Goal: Transaction & Acquisition: Purchase product/service

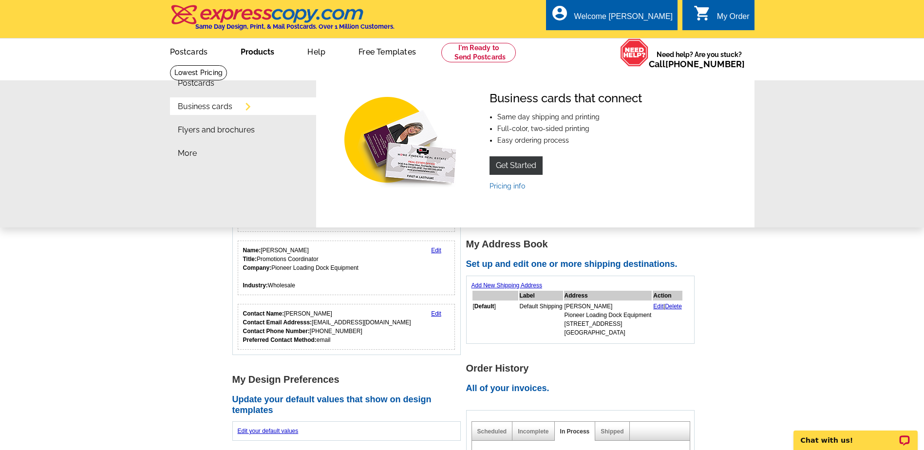
click at [222, 106] on link "Business cards" at bounding box center [205, 107] width 55 height 8
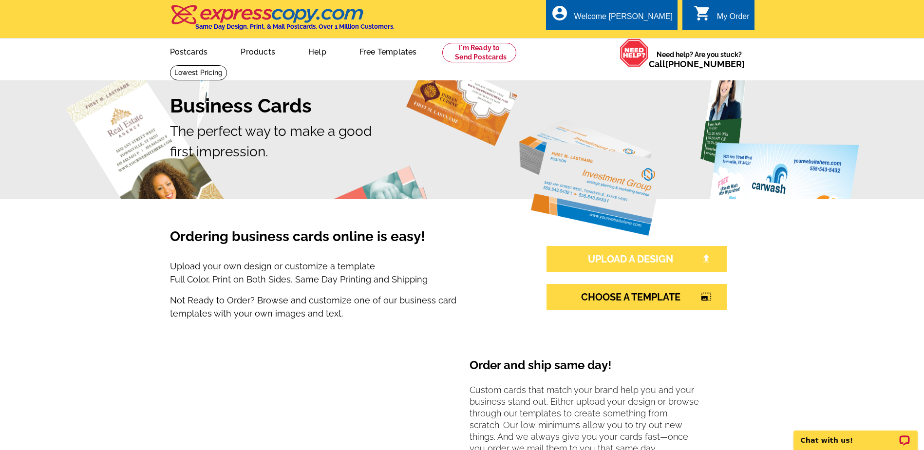
click at [663, 258] on link "UPLOAD A DESIGN" at bounding box center [636, 259] width 180 height 26
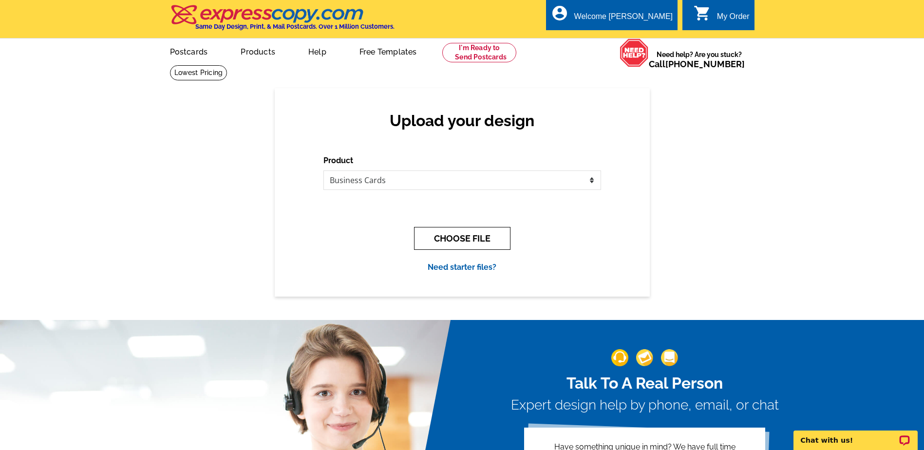
click at [493, 236] on button "CHOOSE FILE" at bounding box center [462, 238] width 96 height 23
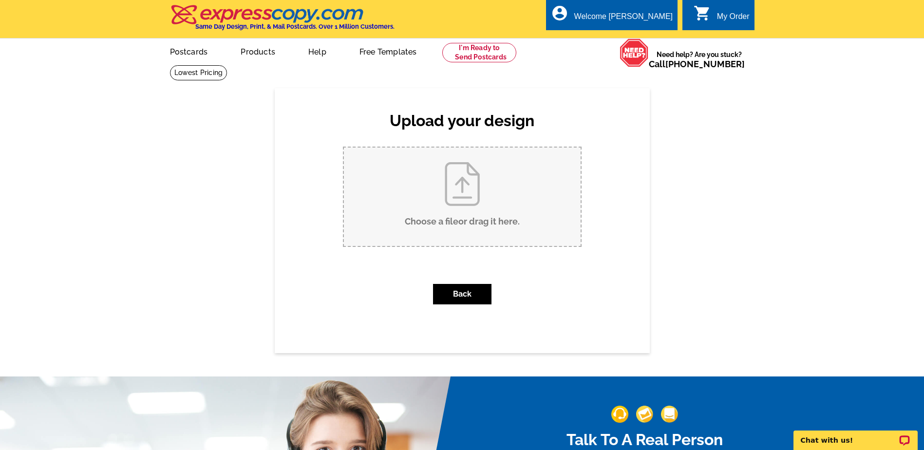
click at [461, 200] on input "Choose a file or drag it here ." at bounding box center [462, 197] width 237 height 98
type input "C:\fakepath\Amarr-Pioneer Bus Card 9-2-25.pdf"
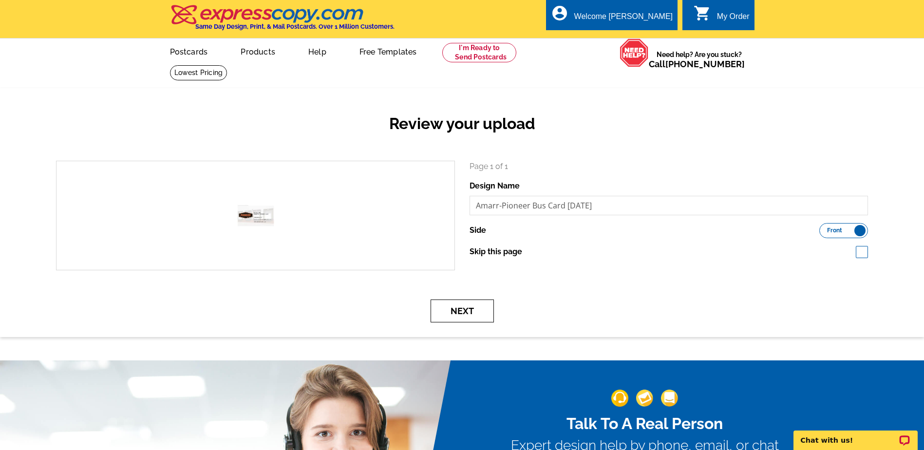
click at [467, 306] on button "Next" at bounding box center [461, 310] width 63 height 23
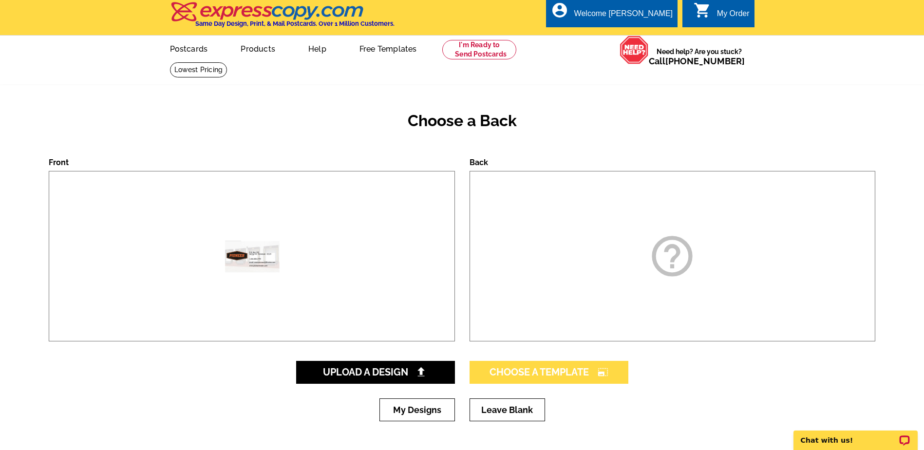
scroll to position [49, 0]
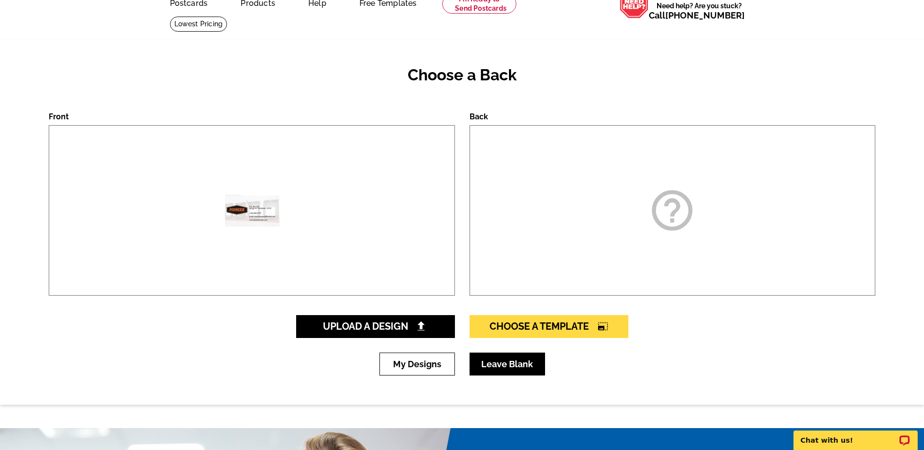
click at [513, 367] on link "Leave Blank" at bounding box center [506, 364] width 75 height 23
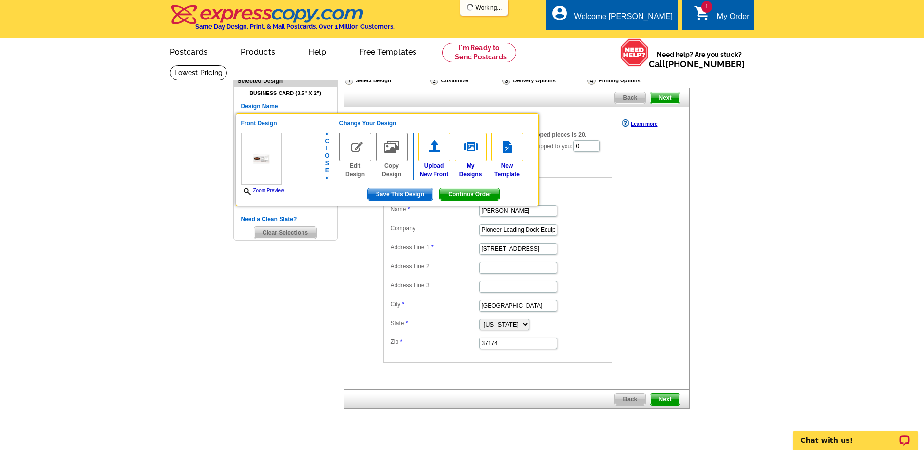
click at [263, 192] on link "Zoom Preview" at bounding box center [262, 190] width 43 height 5
click at [263, 190] on link "Zoom Preview" at bounding box center [262, 190] width 43 height 5
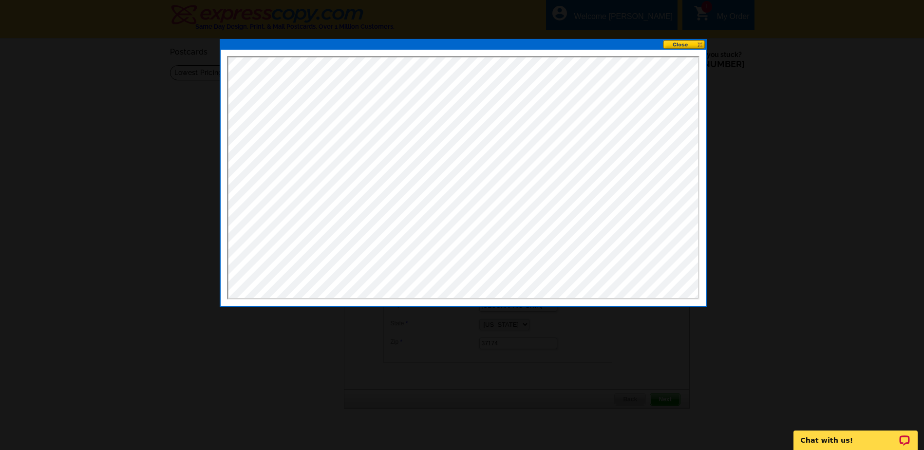
click at [699, 43] on button at bounding box center [684, 44] width 43 height 9
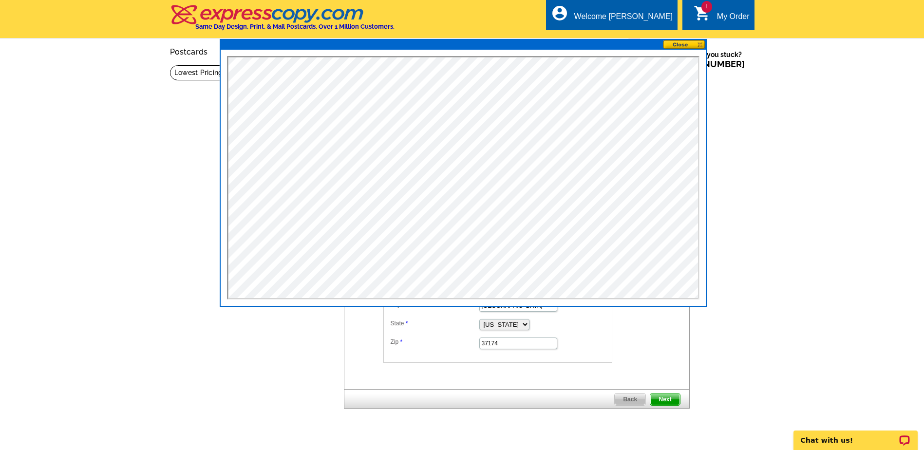
click at [699, 43] on button at bounding box center [684, 44] width 43 height 9
click at [700, 46] on button at bounding box center [684, 44] width 43 height 9
click at [681, 45] on button at bounding box center [684, 44] width 43 height 9
click at [701, 45] on button at bounding box center [684, 44] width 43 height 9
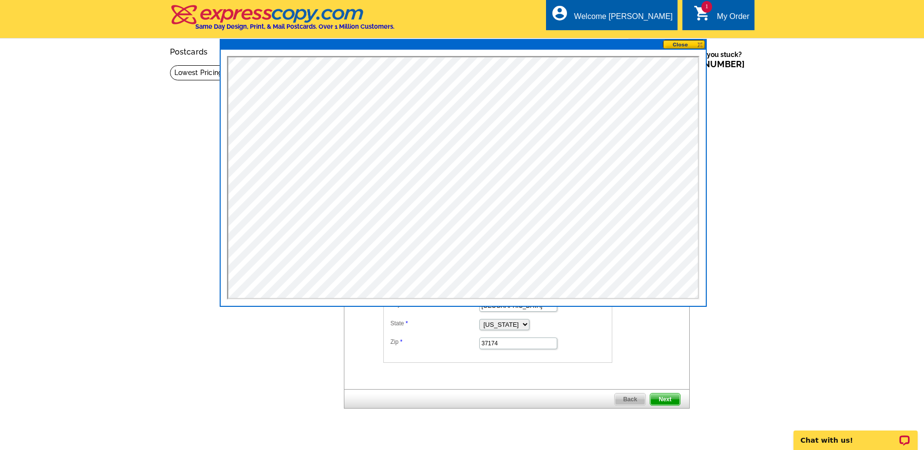
click at [701, 45] on button at bounding box center [684, 44] width 43 height 9
click at [695, 44] on button at bounding box center [684, 44] width 43 height 9
click at [700, 45] on button at bounding box center [684, 44] width 43 height 9
click at [693, 44] on button at bounding box center [684, 44] width 43 height 9
click at [691, 44] on button at bounding box center [684, 44] width 43 height 9
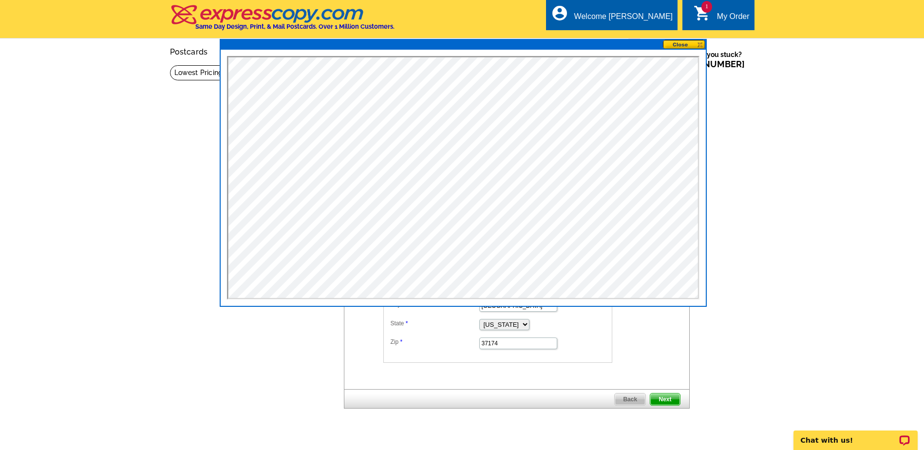
click at [691, 44] on button at bounding box center [684, 44] width 43 height 9
click at [691, 43] on button at bounding box center [684, 44] width 43 height 9
click at [724, 341] on main "Need Help? call 800-260-5887, chat with support, or have our designers make som…" at bounding box center [462, 262] width 924 height 394
click at [636, 379] on div "Choose Your Quantity Learn more The minimum quantity for Business Card (3.5" x …" at bounding box center [517, 248] width 346 height 282
click at [720, 20] on div "My Order" at bounding box center [733, 19] width 33 height 14
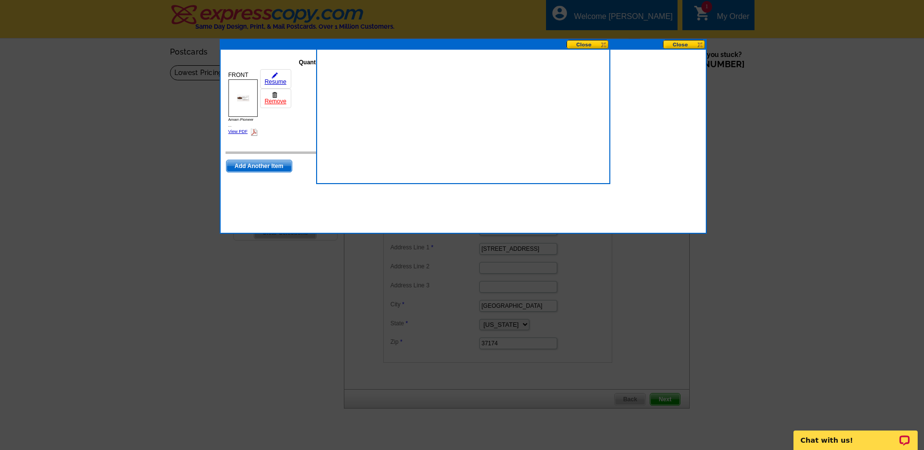
click at [603, 43] on button at bounding box center [587, 44] width 43 height 9
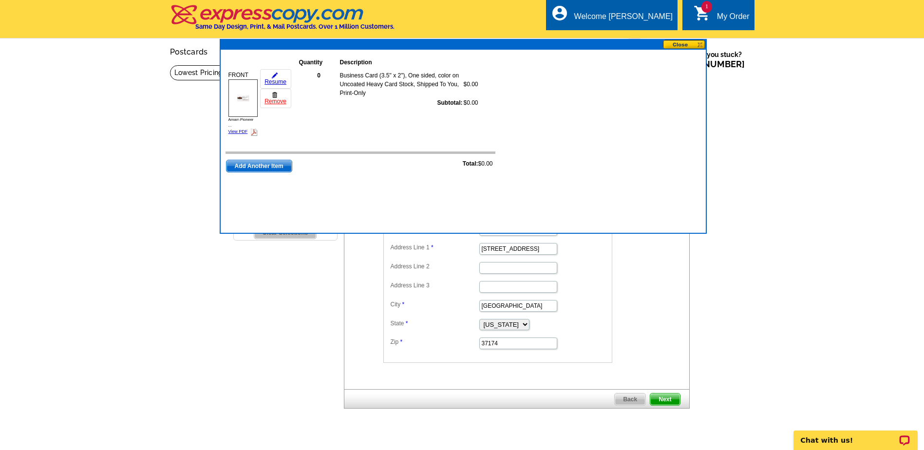
click at [678, 45] on button at bounding box center [684, 44] width 43 height 9
click at [673, 44] on button at bounding box center [684, 44] width 43 height 9
click at [751, 163] on main "Need Help? call 800-260-5887, chat with support, or have our designers make som…" at bounding box center [462, 262] width 924 height 394
click at [632, 334] on dd "Shipping Address Name Lori Alexander Company Pioneer Loading Dock Equipment Add…" at bounding box center [512, 268] width 259 height 190
click at [572, 200] on div "Quantity Description FRONT Amarr-Pioneer ... View PDF $0.00 $0.00" at bounding box center [463, 136] width 487 height 195
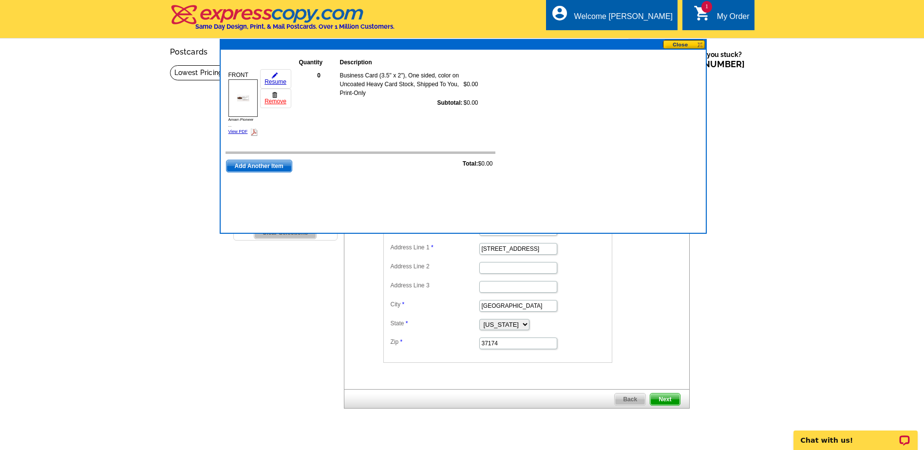
click at [282, 169] on span "Add Another Item" at bounding box center [258, 166] width 65 height 12
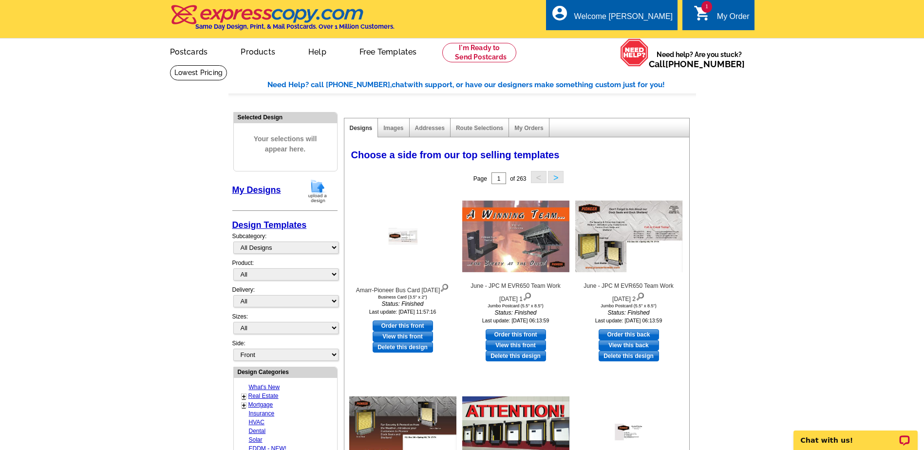
click at [717, 22] on div "My Order" at bounding box center [733, 19] width 33 height 14
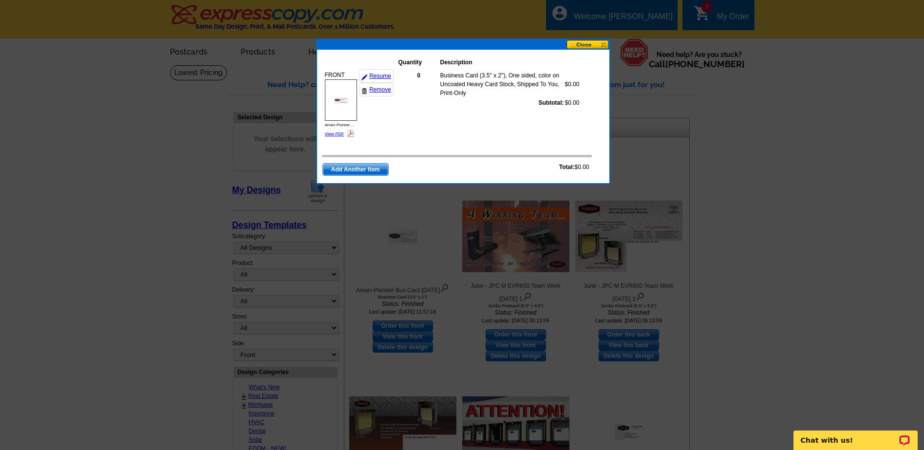
click at [582, 42] on button at bounding box center [587, 44] width 43 height 9
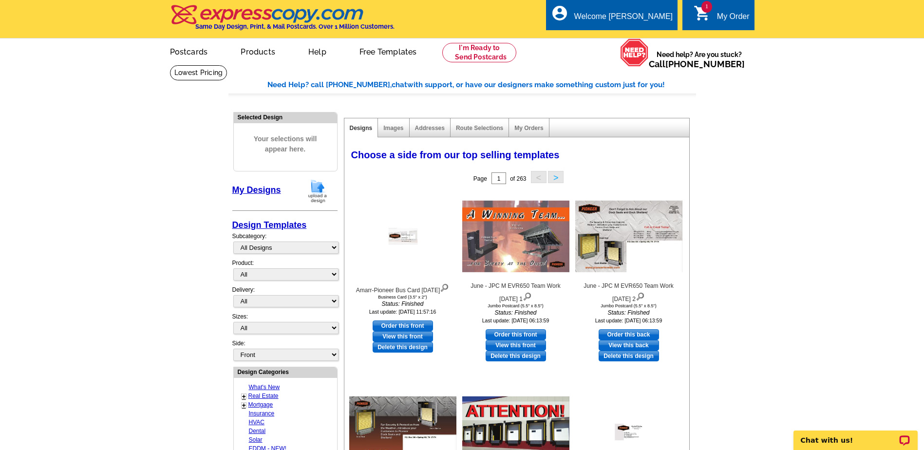
click at [721, 11] on link "1 shopping_cart My Order" at bounding box center [721, 17] width 56 height 12
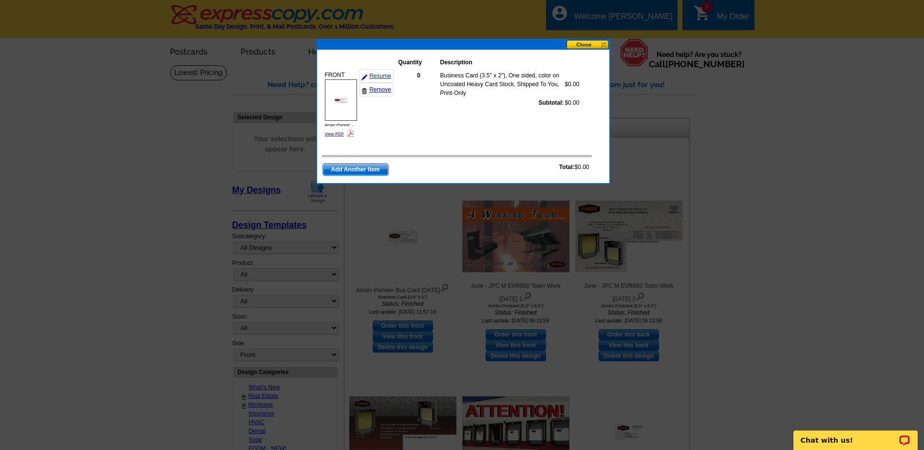
click at [373, 76] on link "Resume" at bounding box center [376, 76] width 34 height 14
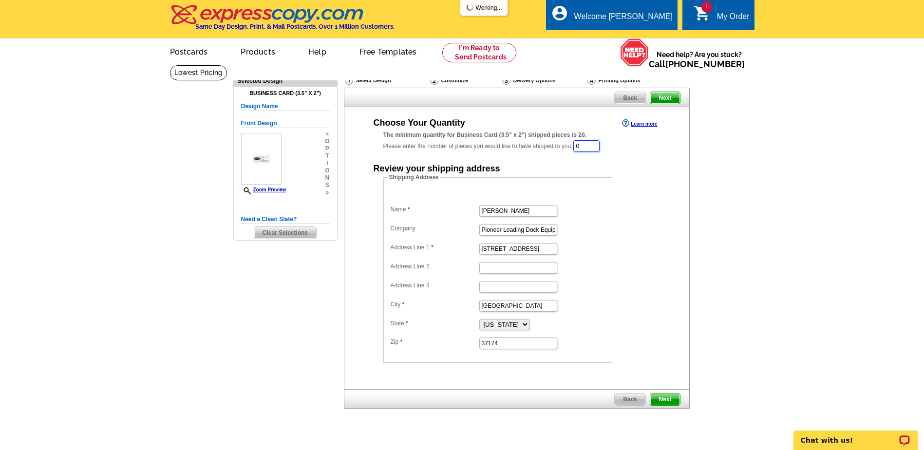
click at [592, 148] on input "0" at bounding box center [586, 146] width 26 height 12
drag, startPoint x: 592, startPoint y: 148, endPoint x: 568, endPoint y: 147, distance: 24.4
click at [568, 147] on div "The minimum quantity for Business Card (3.5" x 2") shipped pieces is 20. Please…" at bounding box center [516, 142] width 267 height 22
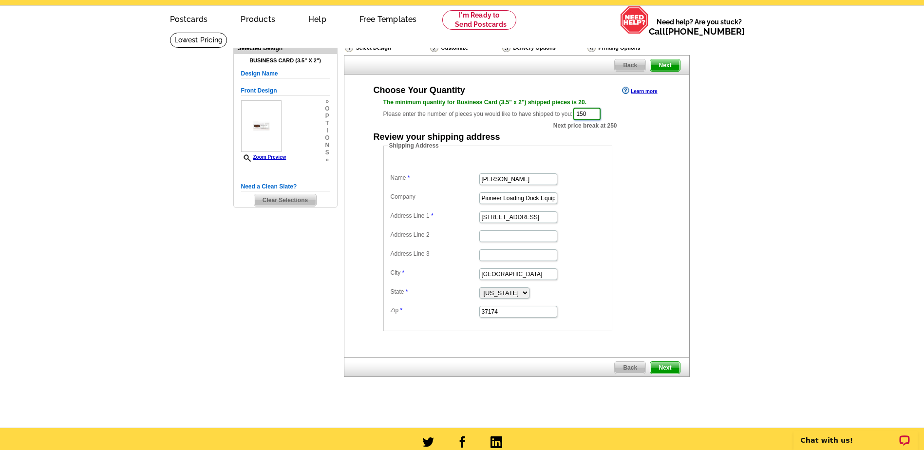
scroll to position [49, 0]
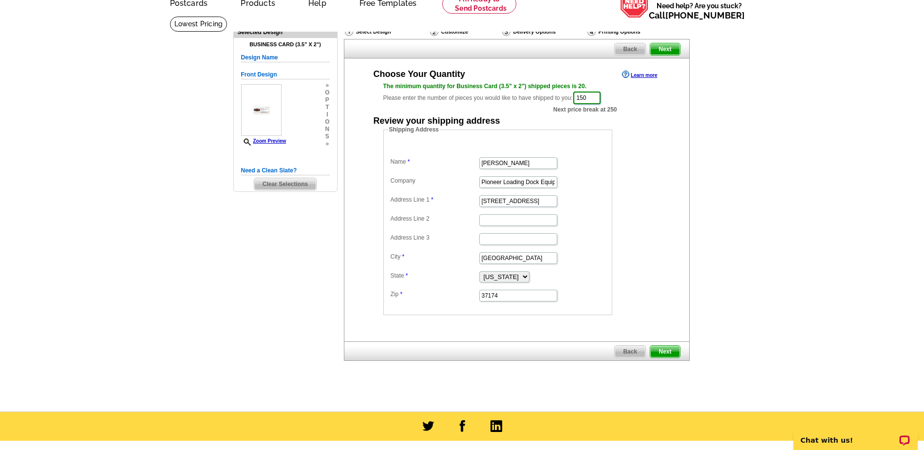
type input "150"
click at [665, 352] on span "Next" at bounding box center [664, 352] width 29 height 12
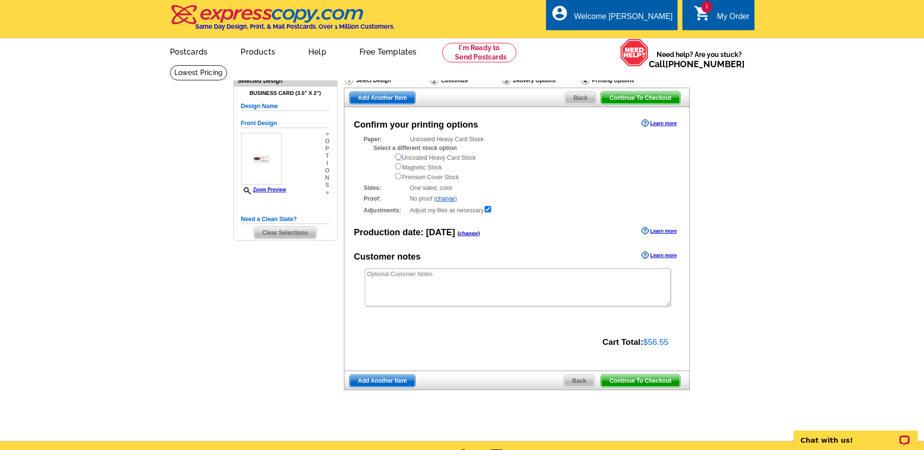
click at [398, 158] on input "radio" at bounding box center [398, 156] width 6 height 6
radio input "true"
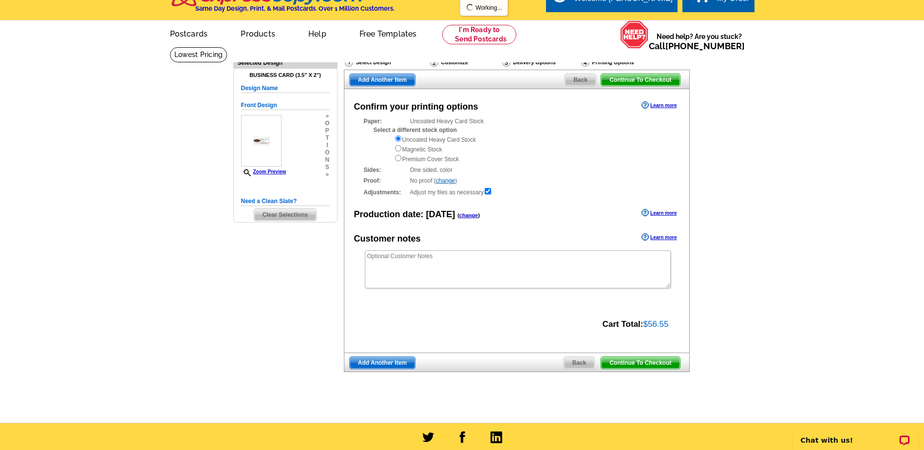
scroll to position [49, 0]
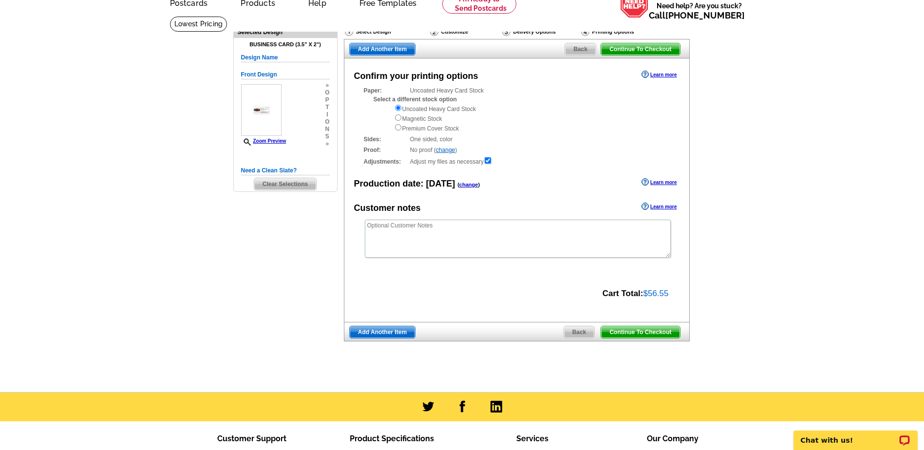
click at [633, 333] on span "Continue To Checkout" at bounding box center [640, 332] width 78 height 12
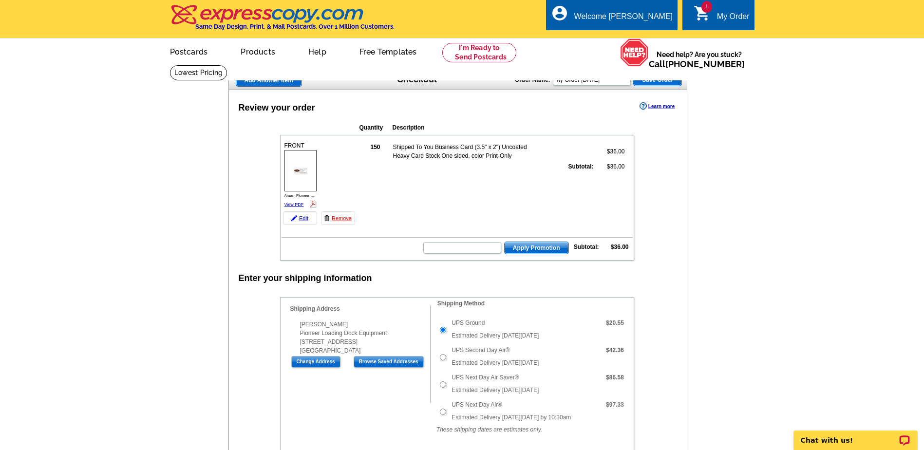
scroll to position [49, 0]
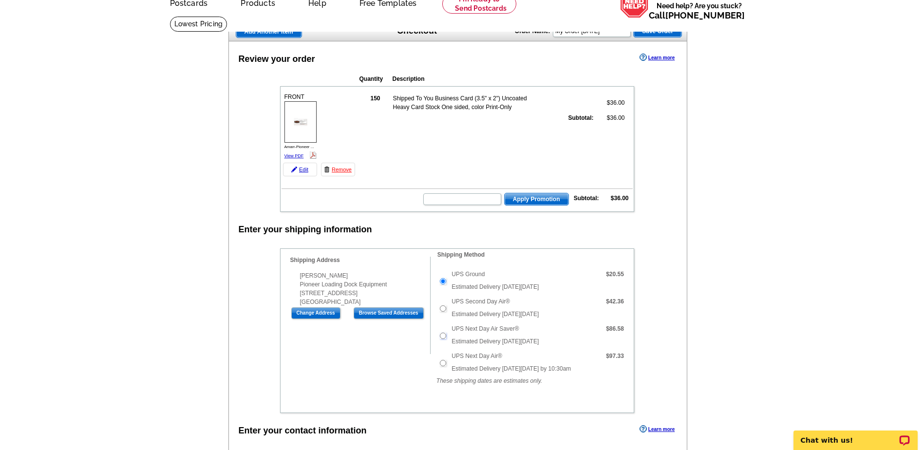
click at [446, 336] on input "UPS Next Day Air Saver®" at bounding box center [443, 336] width 6 height 6
radio input "true"
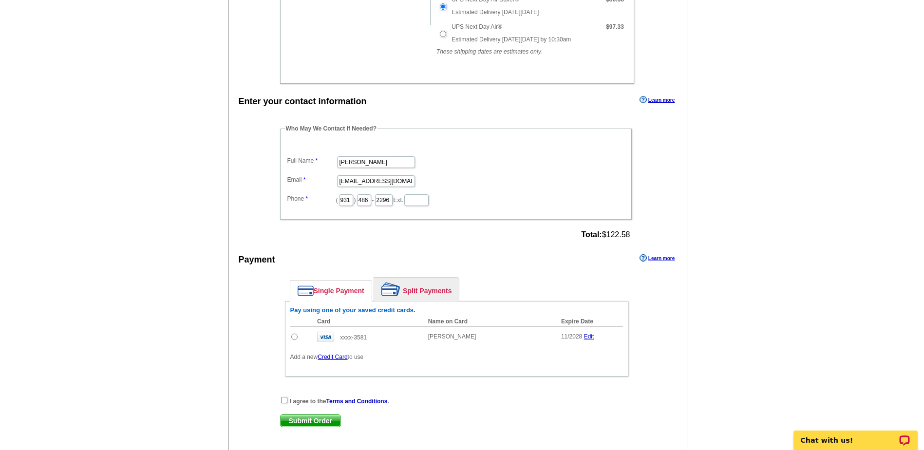
scroll to position [438, 0]
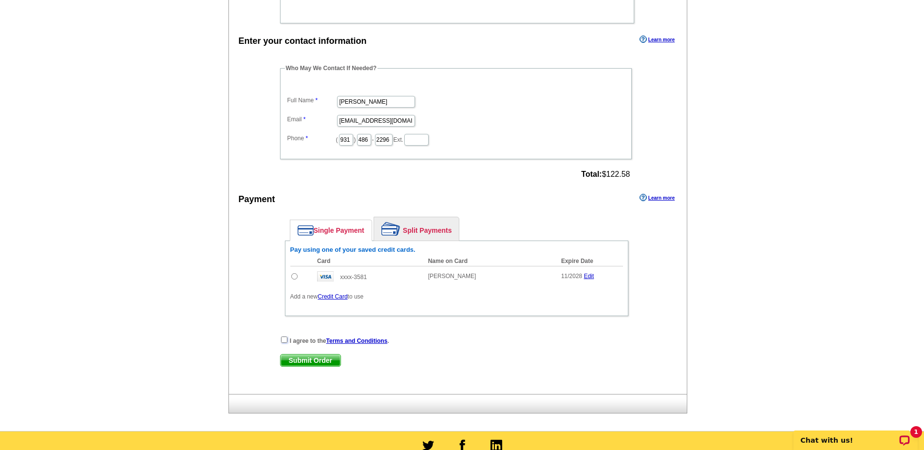
click at [285, 339] on input "checkbox" at bounding box center [284, 339] width 6 height 6
checkbox input "true"
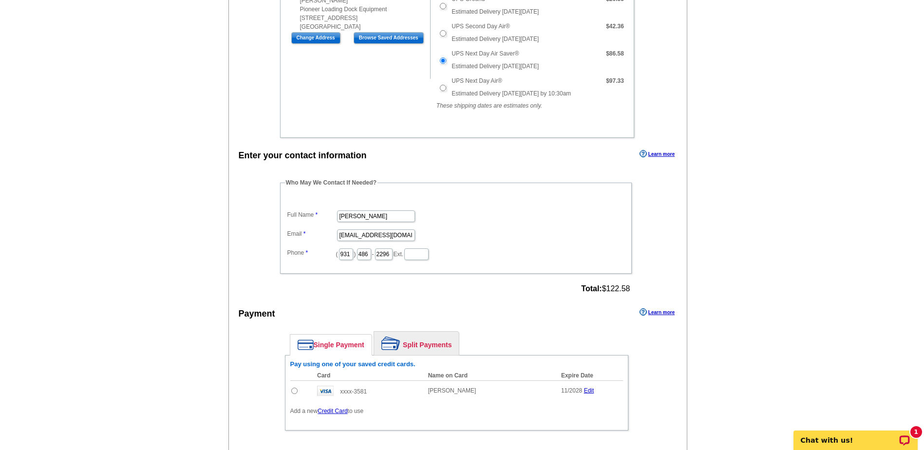
scroll to position [341, 0]
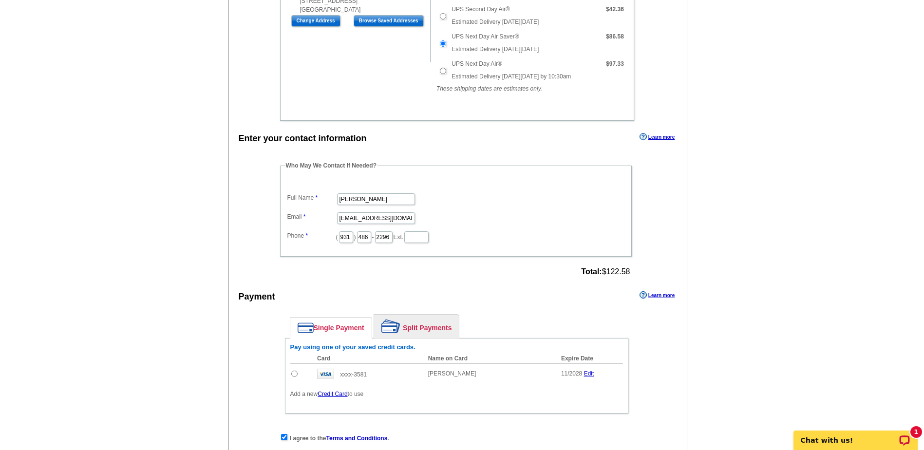
click at [295, 376] on input "radio" at bounding box center [294, 374] width 6 height 6
radio input "true"
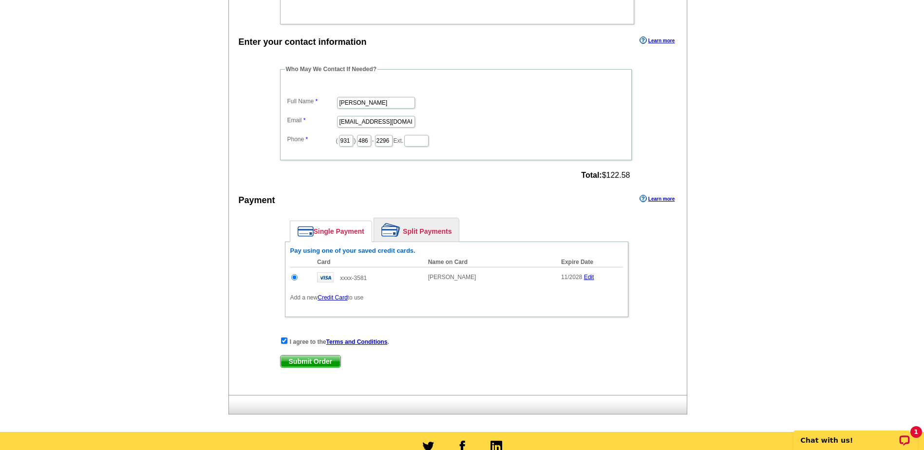
scroll to position [438, 0]
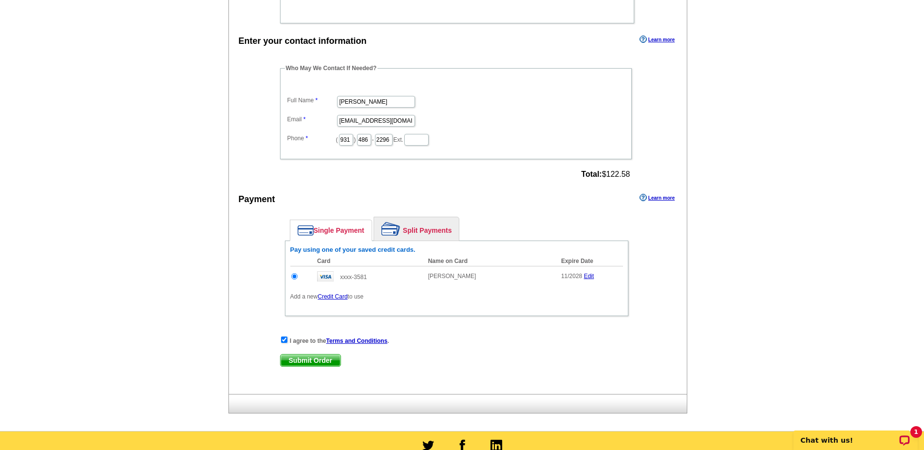
click at [310, 359] on span "Submit Order" at bounding box center [310, 361] width 60 height 12
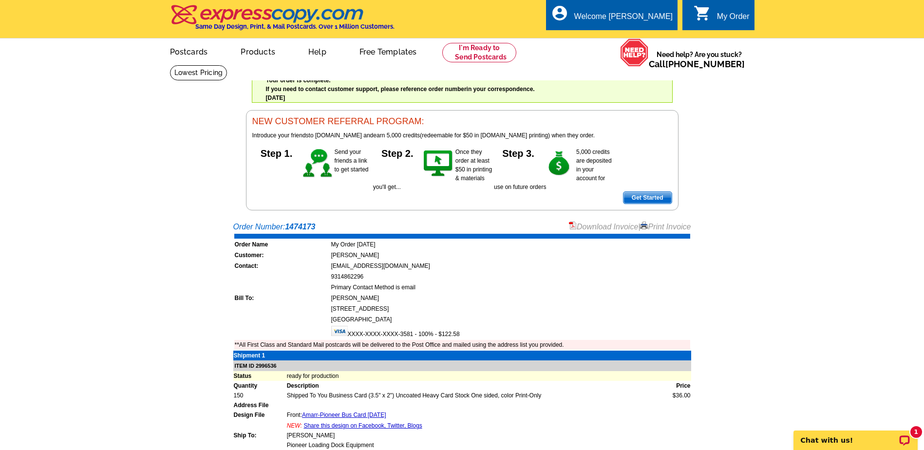
click at [605, 226] on link "Download Invoice" at bounding box center [603, 227] width 69 height 8
click at [846, 433] on div "1 Chat with us!" at bounding box center [855, 439] width 124 height 19
click at [847, 437] on p "Chat with us!" at bounding box center [849, 440] width 96 height 8
click at [916, 432] on div "New message" at bounding box center [826, 337] width 195 height 226
